Goal: Contribute content: Add original content to the website for others to see

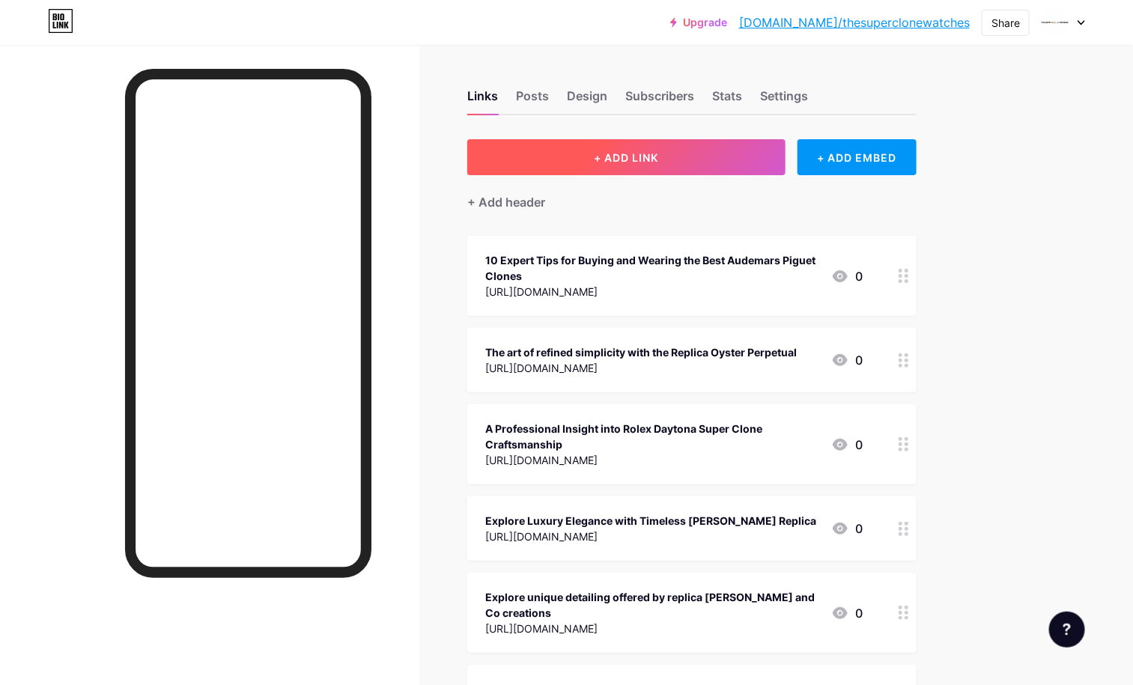
click at [667, 169] on button "+ ADD LINK" at bounding box center [626, 157] width 318 height 36
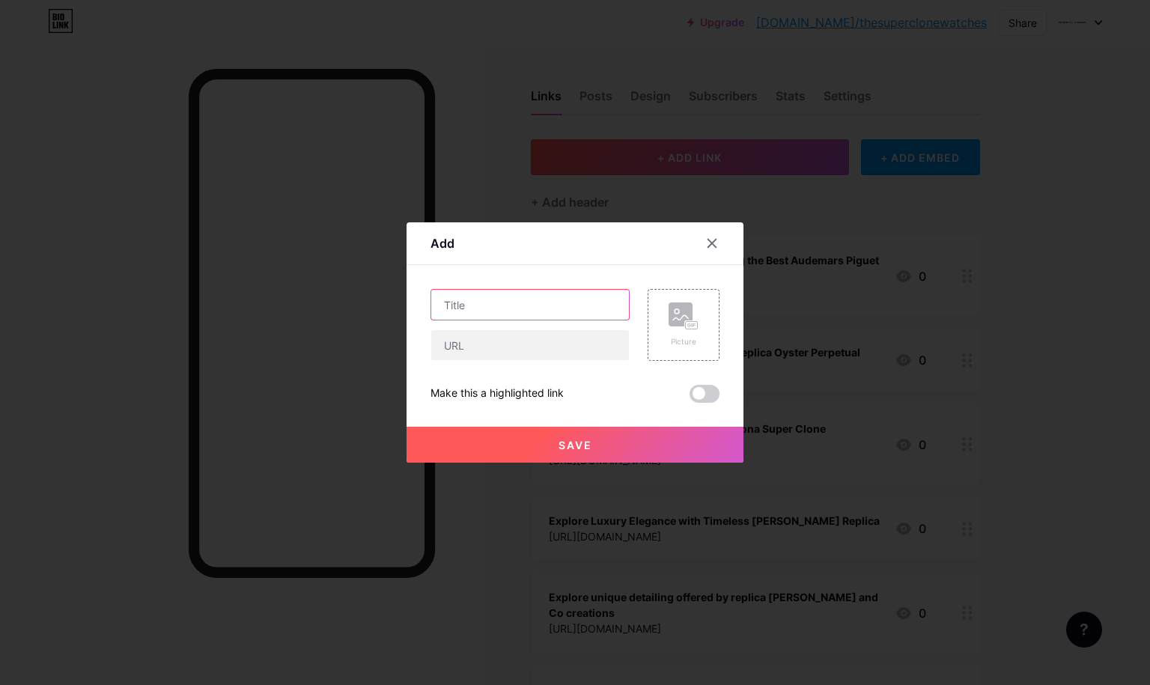
click at [517, 311] on input "text" at bounding box center [530, 305] width 198 height 30
paste input "The Art of Elegance with Luxury Watches Replica"
type input "The Art of Elegance with Luxury Watches Replica"
click at [529, 348] on input "text" at bounding box center [530, 345] width 198 height 30
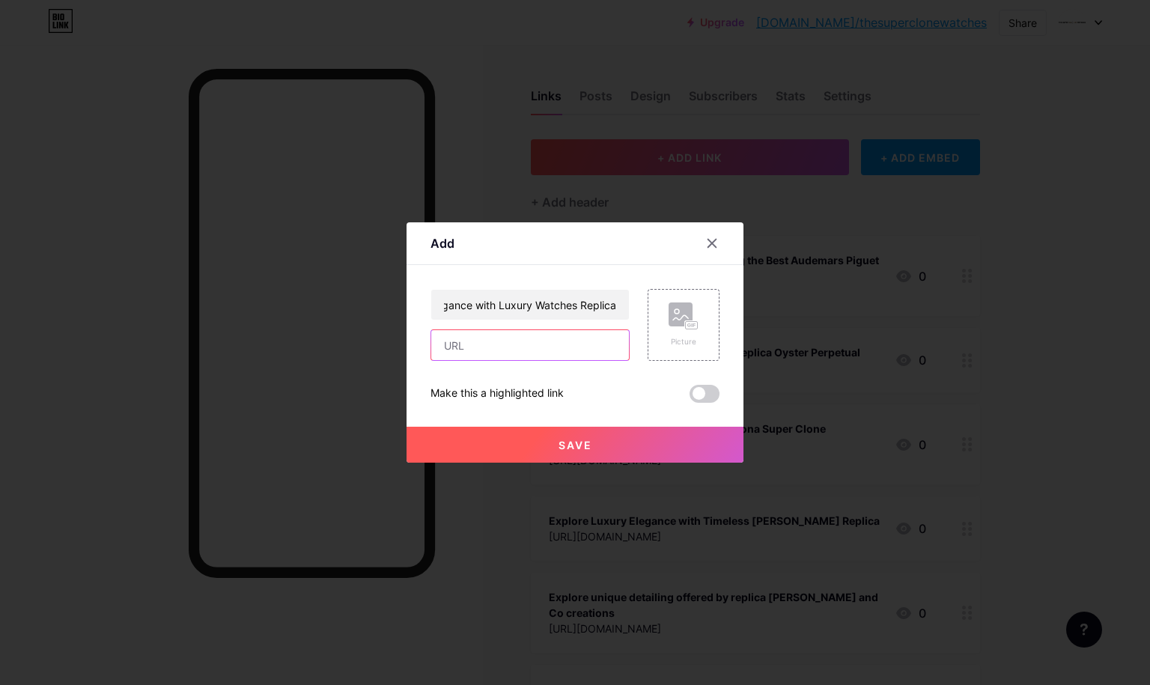
scroll to position [0, 0]
click at [477, 342] on input "text" at bounding box center [530, 345] width 198 height 30
paste input "[URL][DOMAIN_NAME]"
type input "[URL][DOMAIN_NAME]"
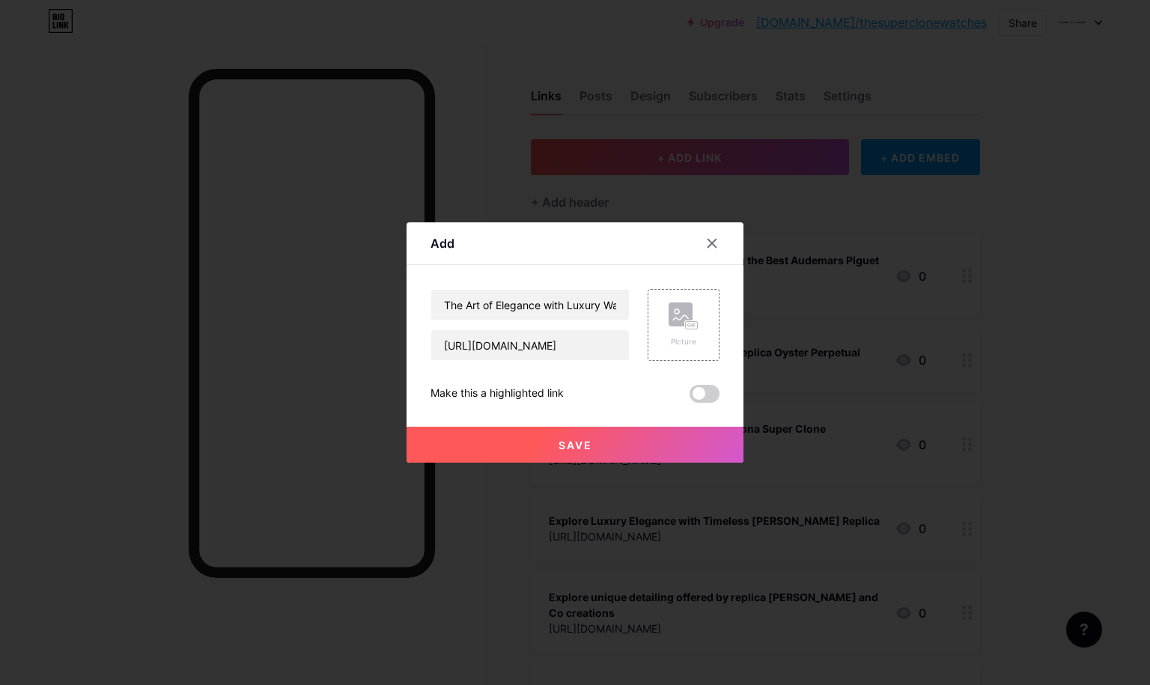
click at [703, 392] on span at bounding box center [705, 394] width 30 height 18
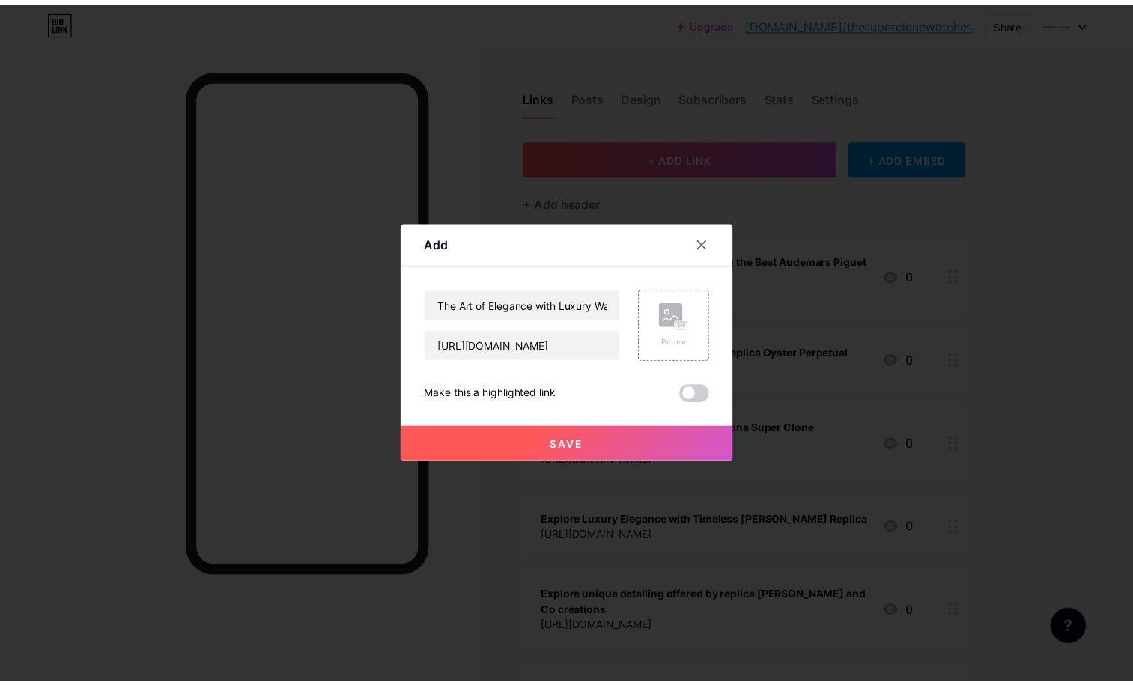
scroll to position [0, 0]
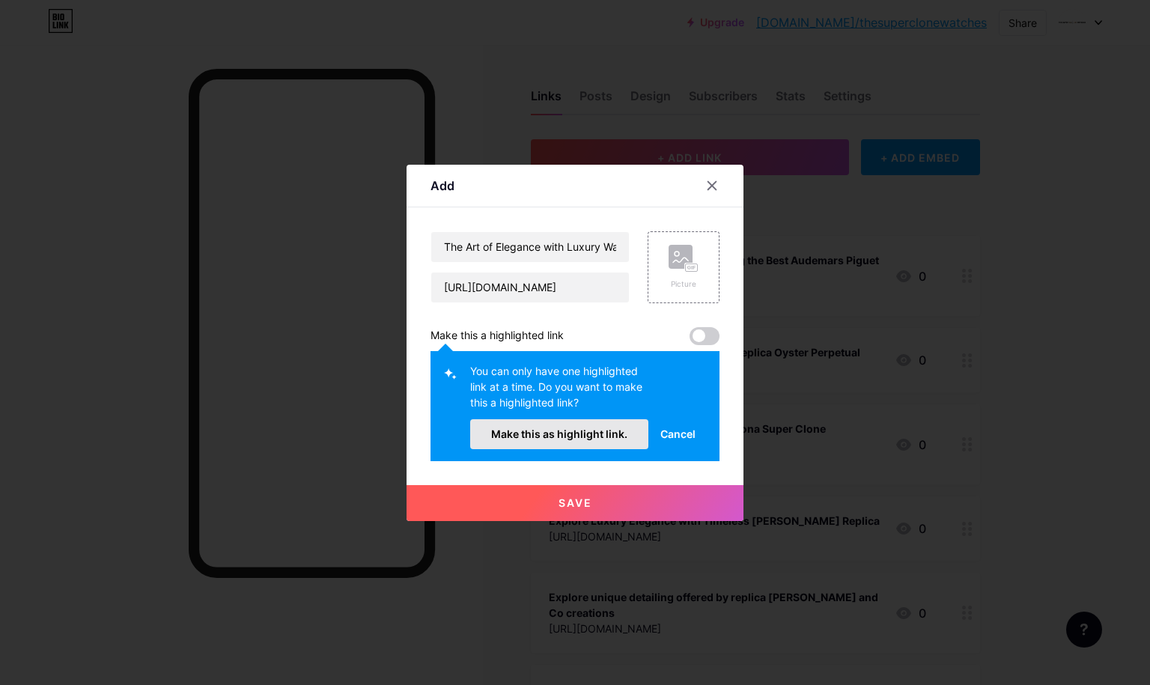
click at [620, 439] on span "Make this as highlight link." at bounding box center [559, 434] width 136 height 13
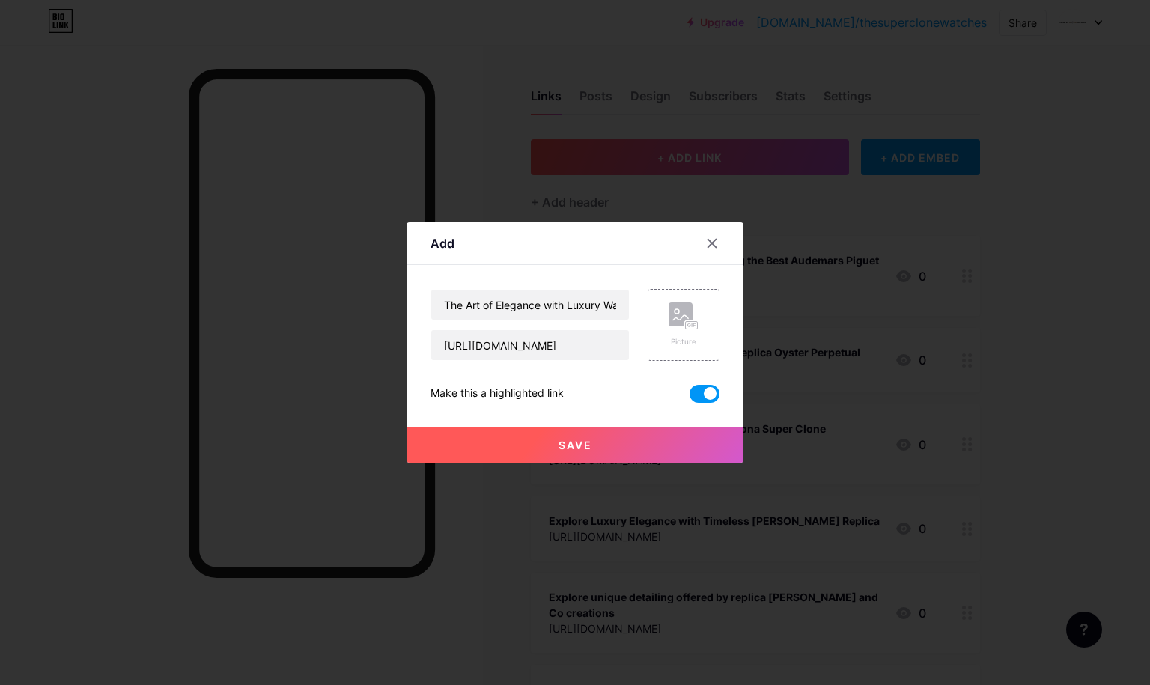
click at [604, 446] on button "Save" at bounding box center [575, 445] width 337 height 36
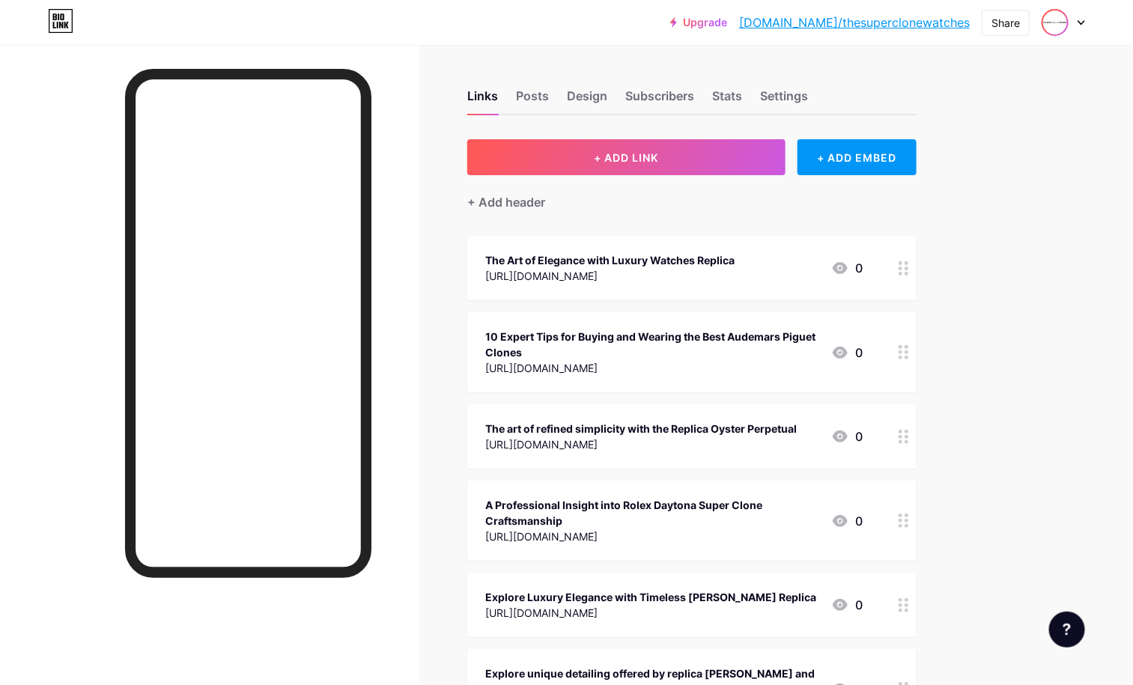
click at [1058, 19] on img at bounding box center [1055, 22] width 24 height 24
click at [998, 18] on div "Share" at bounding box center [1005, 23] width 28 height 16
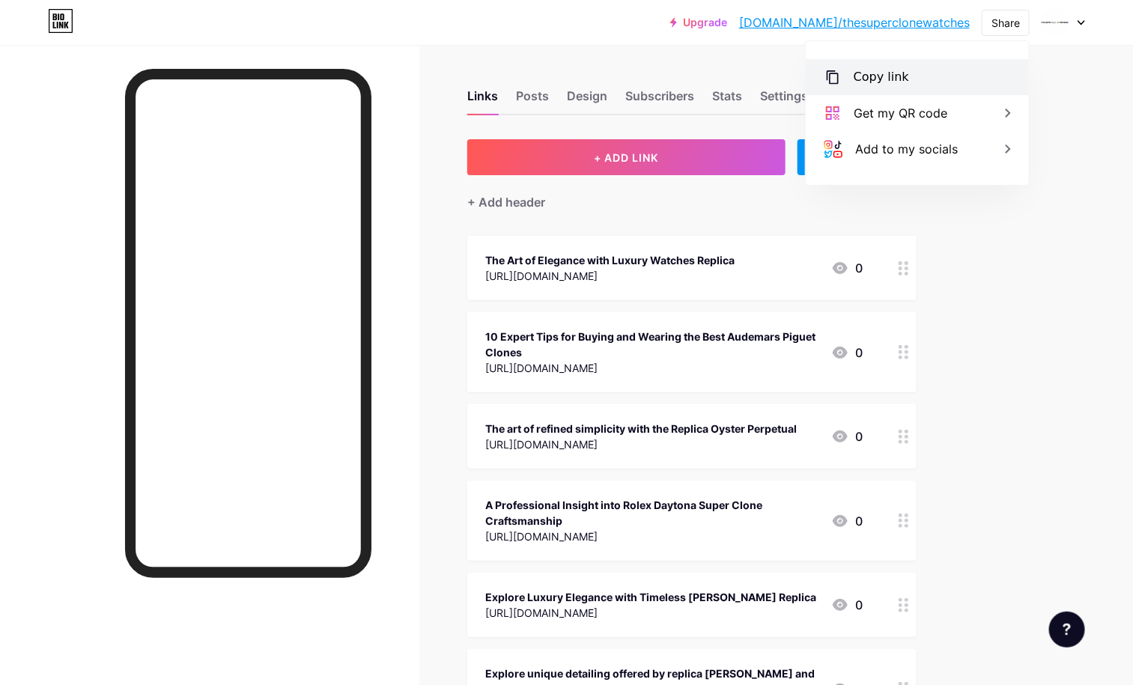
click at [851, 74] on div "Copy link" at bounding box center [917, 77] width 223 height 36
